Goal: Book appointment/travel/reservation

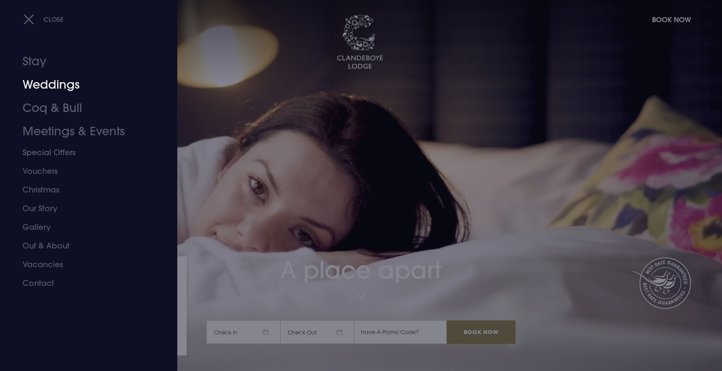
click at [45, 86] on link "Weddings" at bounding box center [84, 84] width 123 height 23
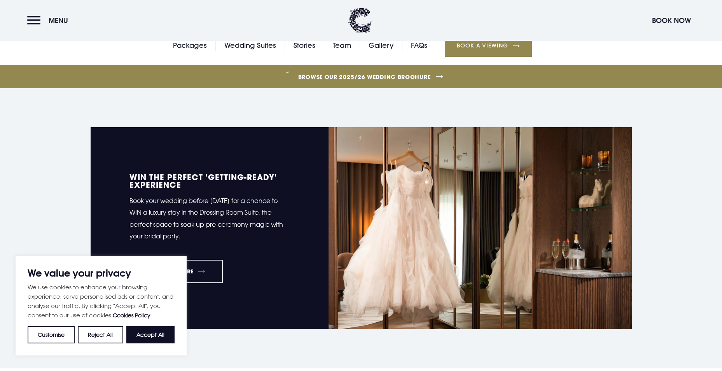
scroll to position [505, 0]
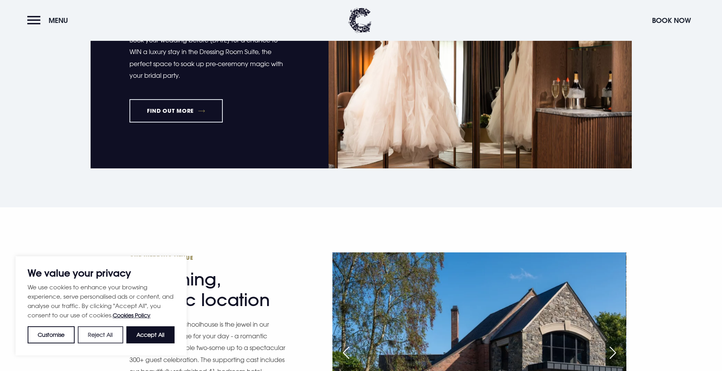
click at [99, 333] on button "Reject All" at bounding box center [100, 334] width 45 height 17
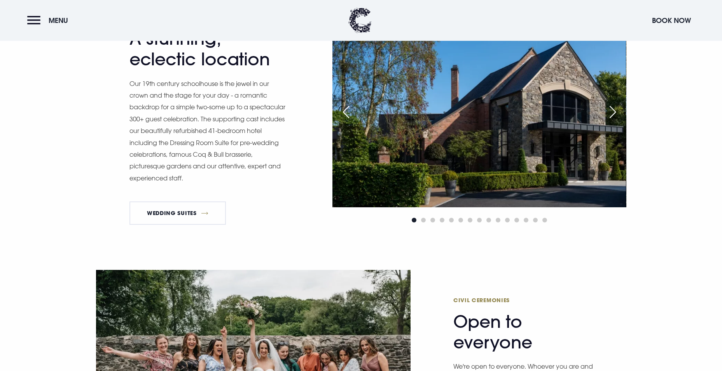
scroll to position [894, 0]
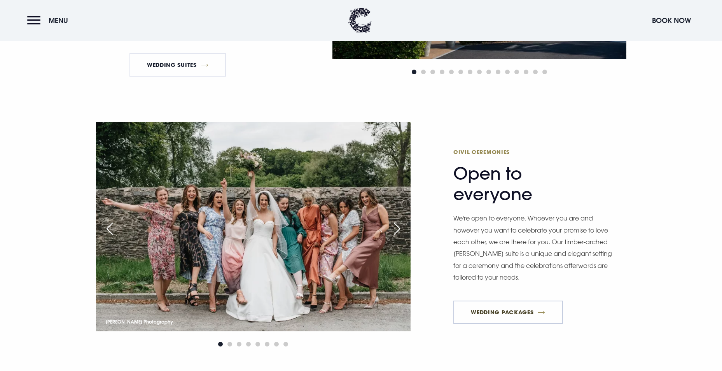
click at [511, 315] on link "Wedding Packages" at bounding box center [508, 311] width 110 height 23
